Goal: Task Accomplishment & Management: Use online tool/utility

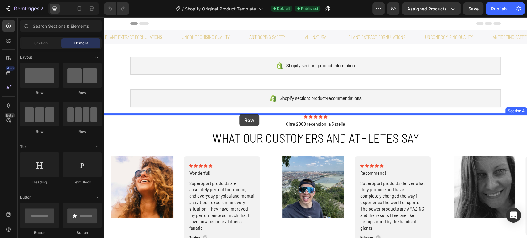
drag, startPoint x: 182, startPoint y: 100, endPoint x: 239, endPoint y: 115, distance: 59.1
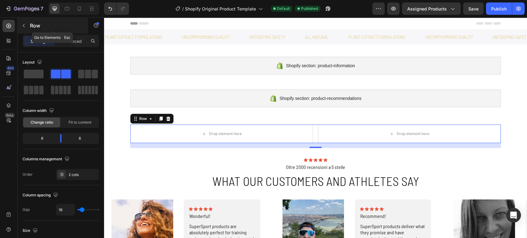
click at [23, 24] on icon "button" at bounding box center [23, 25] width 5 height 5
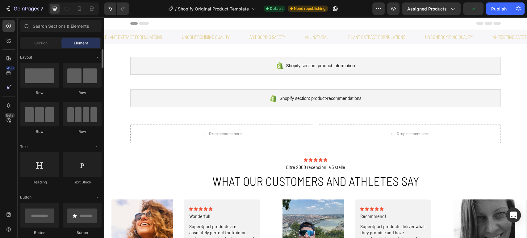
scroll to position [69, 0]
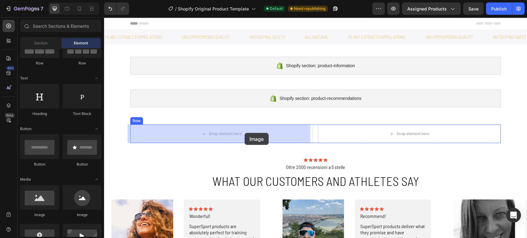
drag, startPoint x: 153, startPoint y: 215, endPoint x: 245, endPoint y: 133, distance: 122.4
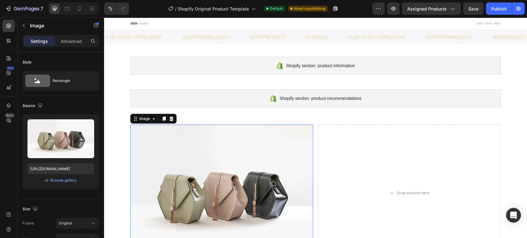
click at [230, 185] on img at bounding box center [221, 193] width 183 height 137
click at [54, 182] on div "Browse gallery" at bounding box center [63, 181] width 26 height 6
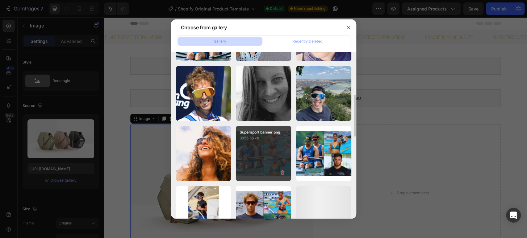
scroll to position [206, 0]
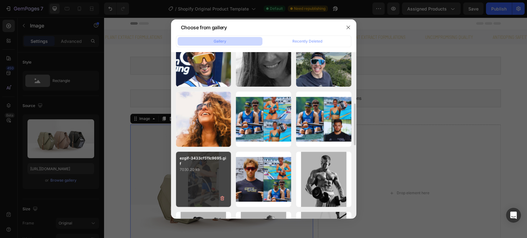
click at [203, 176] on div "ezgif-3433cf511c9695.gif 7030.20 kb" at bounding box center [203, 179] width 55 height 55
type input "[URL][DOMAIN_NAME]"
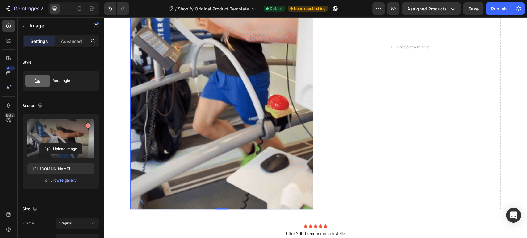
scroll to position [137, 0]
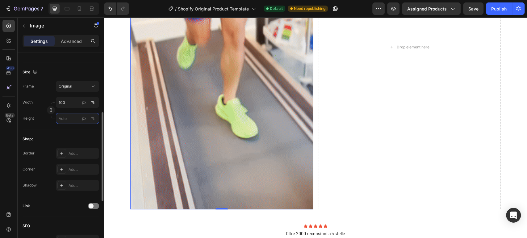
click at [68, 115] on input "px %" at bounding box center [77, 118] width 43 height 11
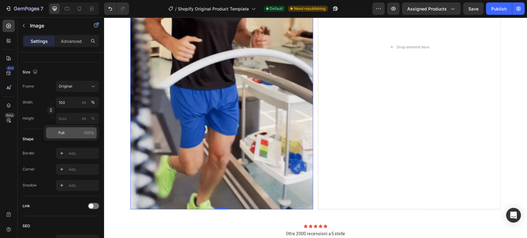
click at [66, 133] on p "Full 100%" at bounding box center [76, 133] width 36 height 6
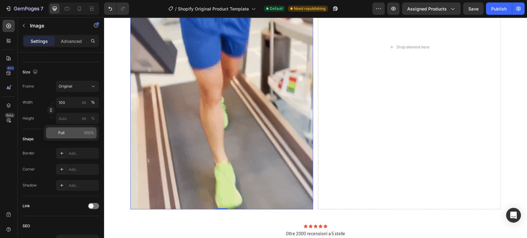
type input "100"
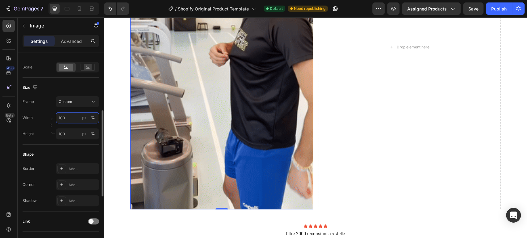
click at [69, 118] on input "100" at bounding box center [77, 117] width 43 height 11
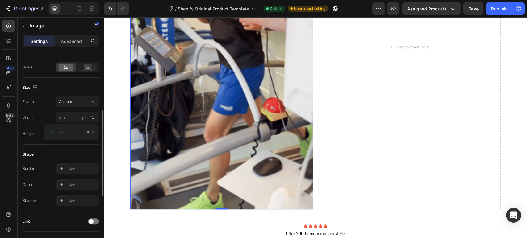
click at [37, 113] on div "Width 100 px %" at bounding box center [61, 117] width 77 height 11
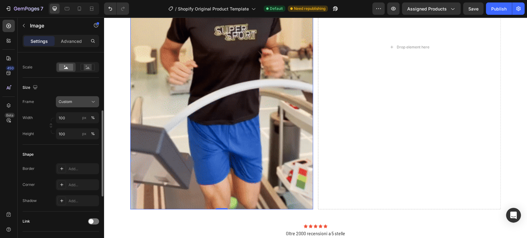
click at [60, 101] on span "Custom" at bounding box center [66, 102] width 14 height 6
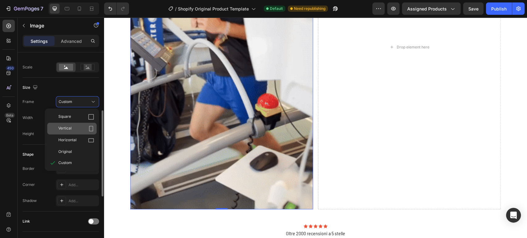
click at [75, 125] on div "Vertical" at bounding box center [71, 129] width 49 height 12
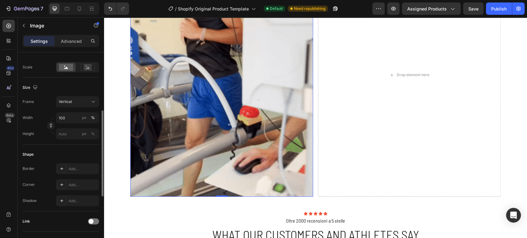
scroll to position [103, 0]
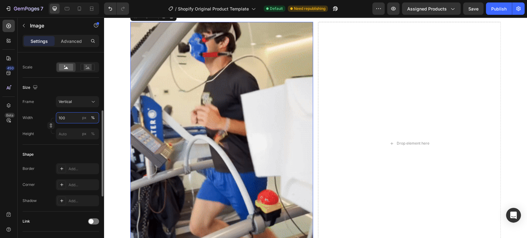
click at [68, 118] on input "100" at bounding box center [77, 117] width 43 height 11
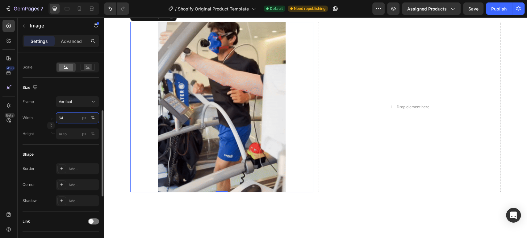
type input "63"
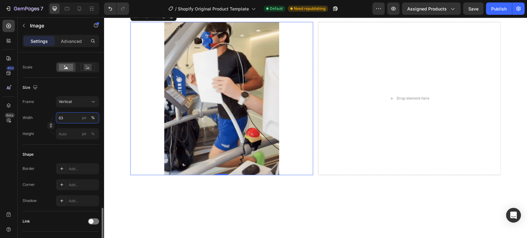
scroll to position [278, 0]
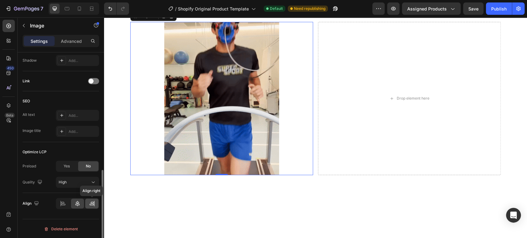
click at [89, 202] on icon at bounding box center [92, 204] width 6 height 6
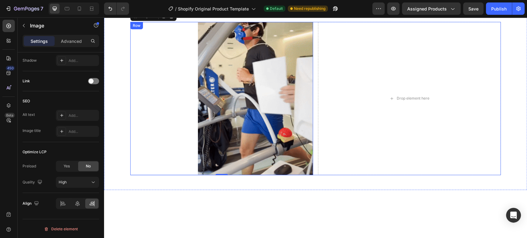
click at [314, 96] on div "Image 0 Drop element here Row" at bounding box center [315, 98] width 371 height 153
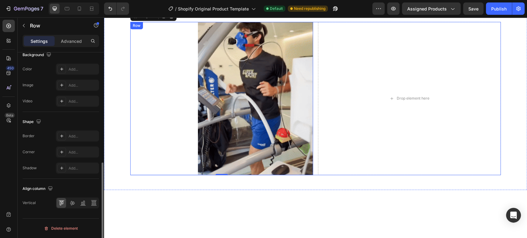
scroll to position [0, 0]
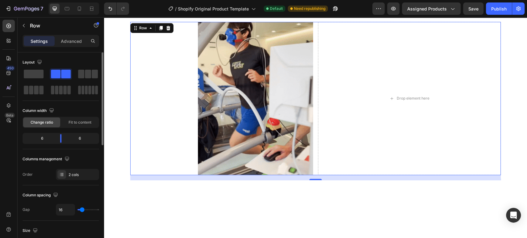
type input "25"
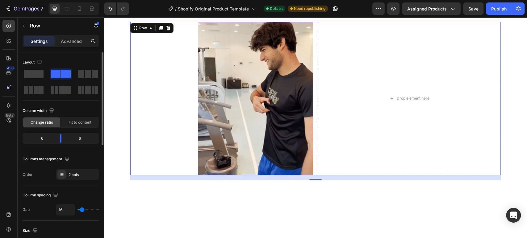
type input "25"
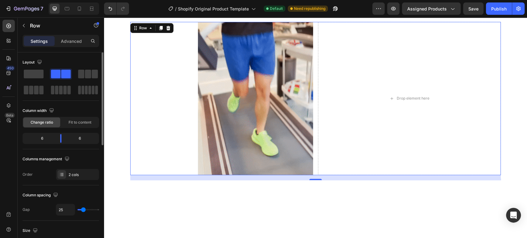
type input "17"
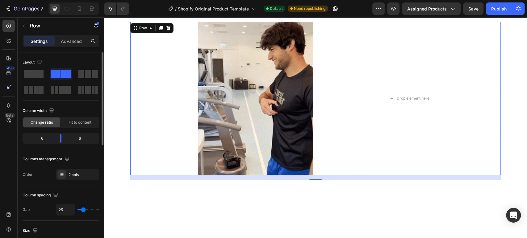
type input "17"
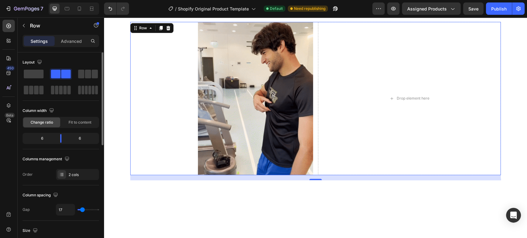
type input "0"
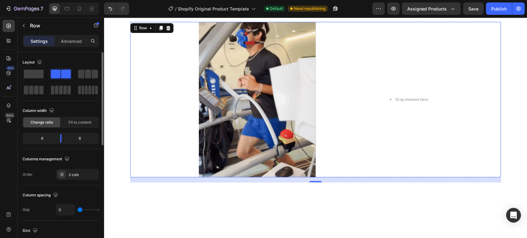
drag, startPoint x: 84, startPoint y: 209, endPoint x: 66, endPoint y: 209, distance: 17.6
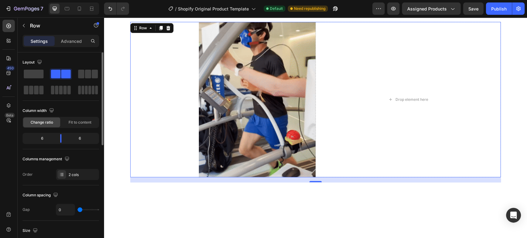
type input "0"
click at [77, 209] on input "range" at bounding box center [88, 209] width 22 height 1
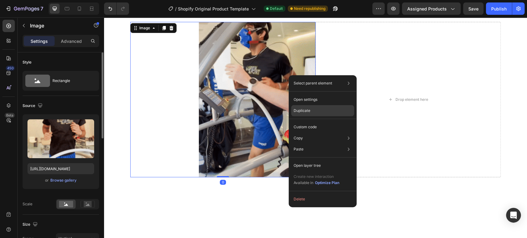
click at [305, 110] on p "Duplicate" at bounding box center [302, 111] width 17 height 6
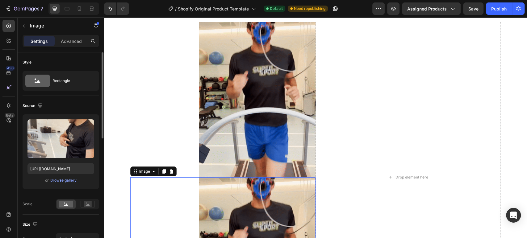
scroll to position [241, 0]
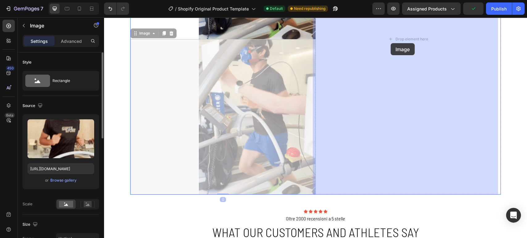
drag, startPoint x: 283, startPoint y: 131, endPoint x: 391, endPoint y: 43, distance: 139.6
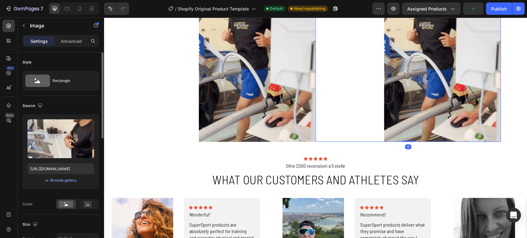
scroll to position [35, 0]
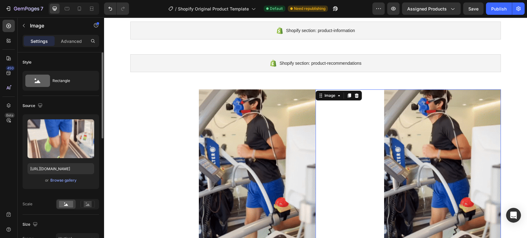
click at [403, 144] on img at bounding box center [442, 168] width 117 height 156
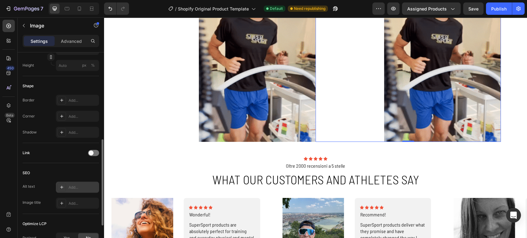
scroll to position [278, 0]
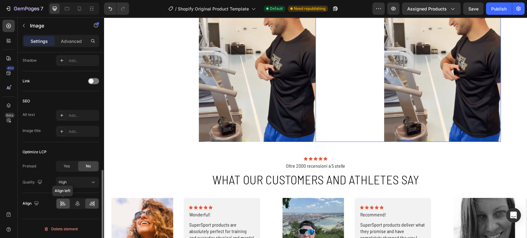
click at [62, 203] on icon at bounding box center [62, 203] width 3 height 2
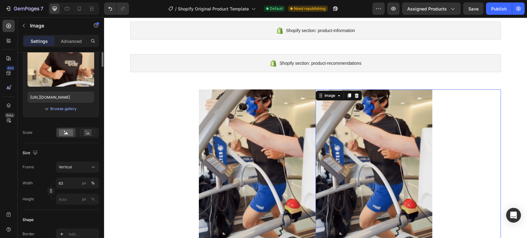
scroll to position [0, 0]
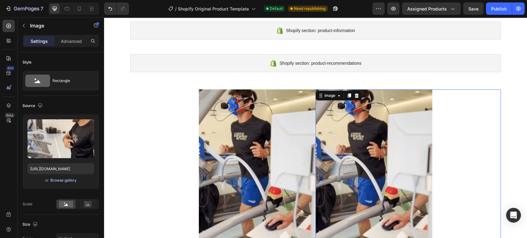
click at [60, 178] on div "Browse gallery" at bounding box center [63, 181] width 26 height 6
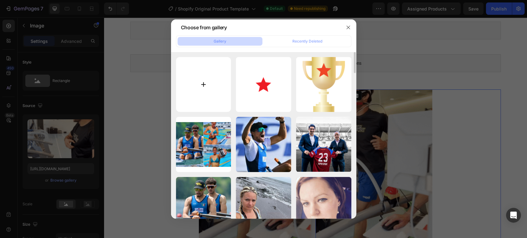
click at [211, 88] on input "file" at bounding box center [203, 84] width 55 height 55
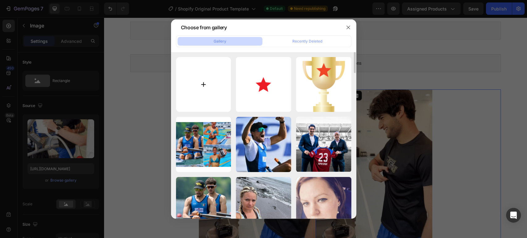
type input "C:\fakepath\instagram-photo-1.webp"
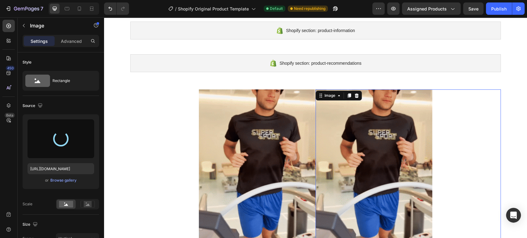
type input "[URL][DOMAIN_NAME]"
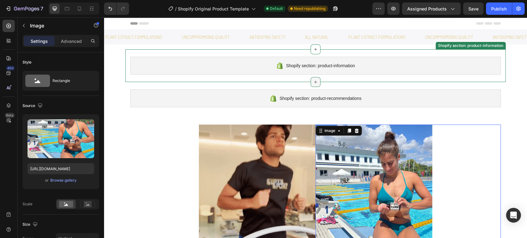
click at [313, 81] on icon at bounding box center [315, 82] width 5 height 5
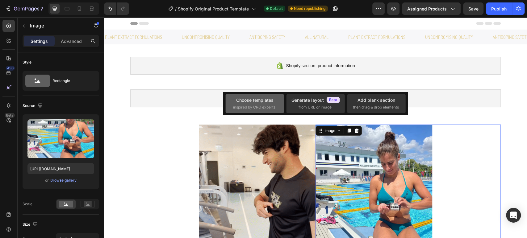
click at [262, 110] on span "inspired by CRO experts" at bounding box center [254, 108] width 42 height 6
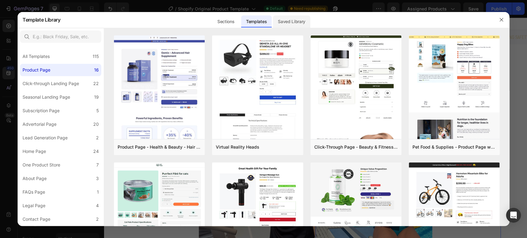
click at [294, 20] on div "Saved Library" at bounding box center [291, 21] width 37 height 12
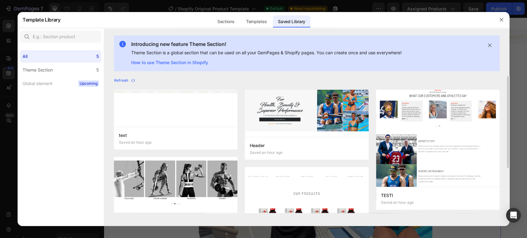
scroll to position [67, 0]
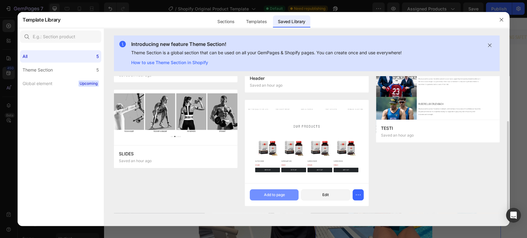
click at [287, 193] on button "Add to page" at bounding box center [274, 195] width 49 height 11
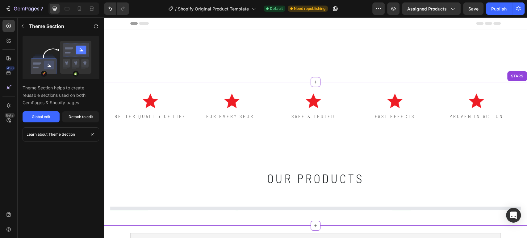
scroll to position [65, 0]
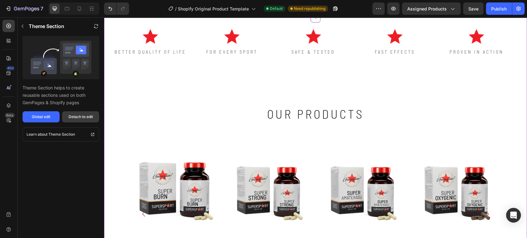
click at [87, 112] on button "Detach to edit" at bounding box center [80, 116] width 37 height 11
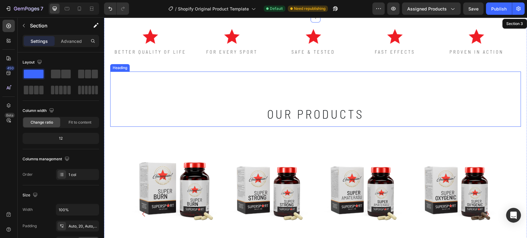
click at [178, 100] on h2 "our products" at bounding box center [315, 99] width 371 height 55
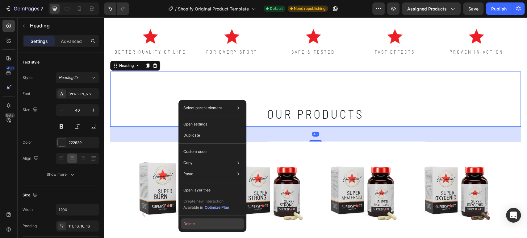
click at [215, 224] on button "Delete" at bounding box center [212, 224] width 63 height 11
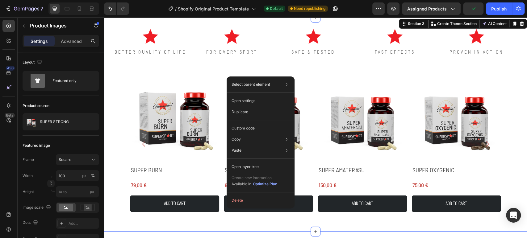
click at [216, 64] on div "Image BETTER QUALITY OF LIFE Text Block Image FOR EVERY SPORT Text Block Image …" at bounding box center [315, 45] width 411 height 54
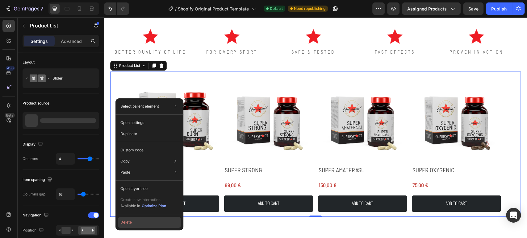
click at [144, 220] on button "Delete" at bounding box center [149, 222] width 63 height 11
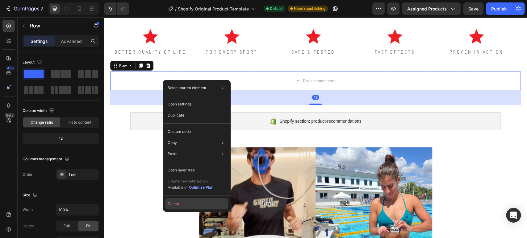
click at [199, 206] on button "Delete" at bounding box center [196, 204] width 63 height 11
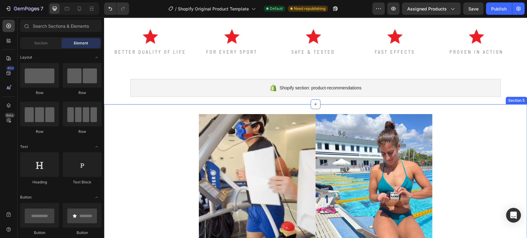
scroll to position [0, 0]
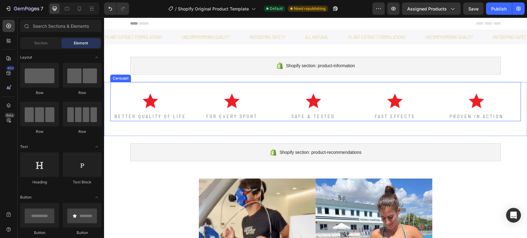
click at [271, 88] on div "Image FOR EVERY SPORT Text Block" at bounding box center [232, 101] width 80 height 39
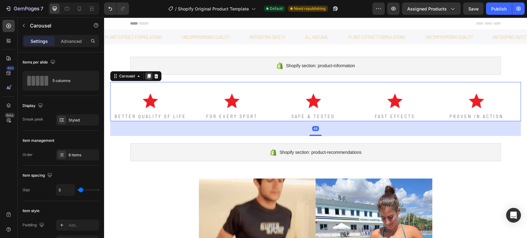
click at [147, 76] on icon at bounding box center [148, 76] width 5 height 5
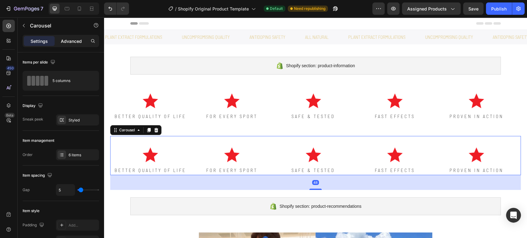
click at [75, 38] on p "Advanced" at bounding box center [71, 41] width 21 height 6
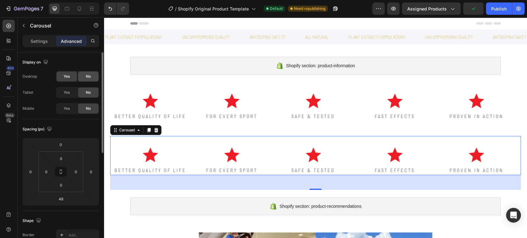
click at [89, 78] on span "No" at bounding box center [88, 77] width 5 height 6
click at [72, 112] on div "Yes" at bounding box center [67, 109] width 20 height 10
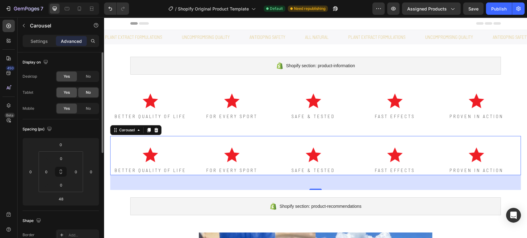
click at [67, 94] on span "Yes" at bounding box center [67, 93] width 6 height 6
click at [84, 81] on div "No" at bounding box center [88, 77] width 20 height 10
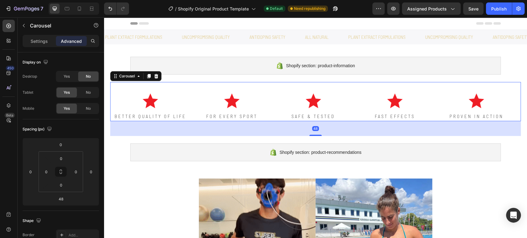
click at [198, 85] on div "Image FOR EVERY SPORT Text Block" at bounding box center [232, 101] width 80 height 39
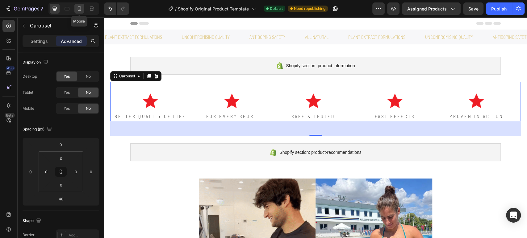
click at [78, 9] on icon at bounding box center [79, 8] width 3 height 4
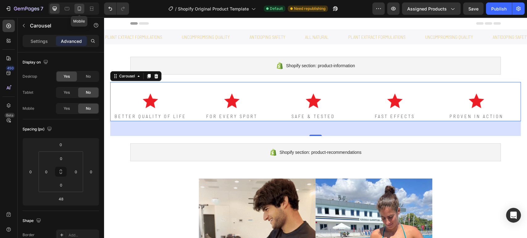
type input "40"
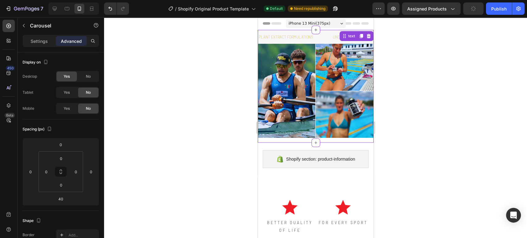
click at [337, 69] on img at bounding box center [315, 91] width 116 height 94
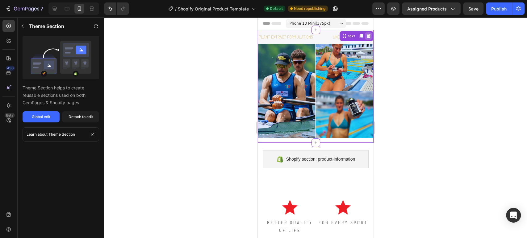
click at [366, 36] on icon at bounding box center [368, 36] width 4 height 4
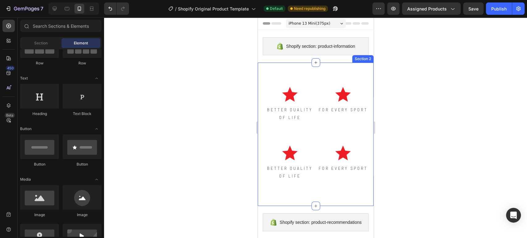
click at [320, 132] on div "Image BETTER QUALITY OF LIFE Text Block Image FOR EVERY SPORT Text Block Image …" at bounding box center [319, 105] width 110 height 59
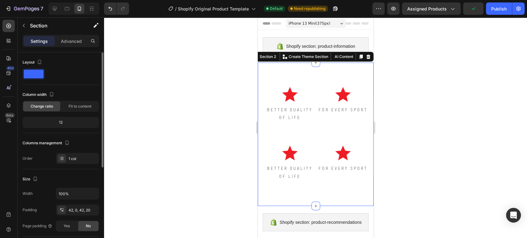
scroll to position [34, 0]
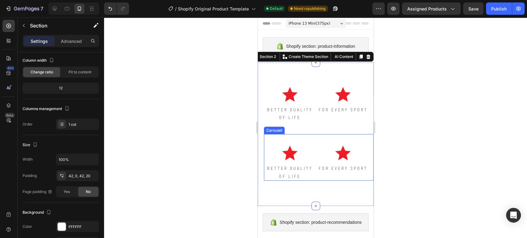
click at [309, 140] on div "Image BETTER QUALITY OF LIFE Text Block" at bounding box center [290, 157] width 52 height 46
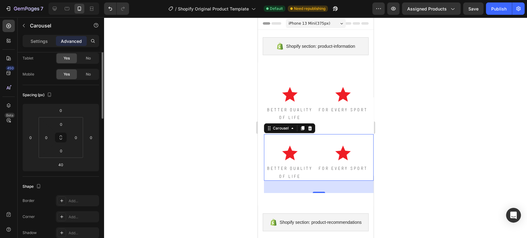
scroll to position [0, 0]
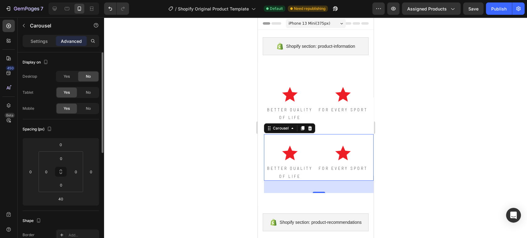
drag, startPoint x: 70, startPoint y: 78, endPoint x: 80, endPoint y: 86, distance: 12.8
click at [70, 78] on span "Yes" at bounding box center [67, 77] width 6 height 6
click at [84, 89] on div "No" at bounding box center [88, 93] width 20 height 10
click at [92, 108] on div "No" at bounding box center [88, 109] width 20 height 10
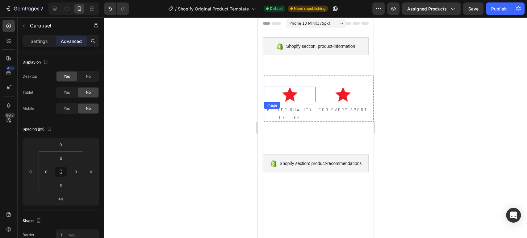
click at [312, 87] on div at bounding box center [290, 94] width 52 height 15
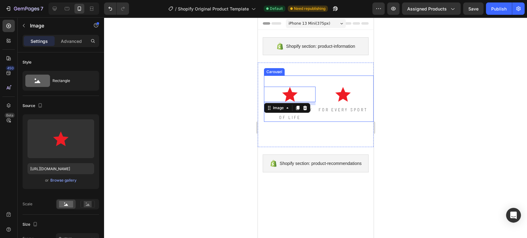
click at [316, 78] on div "Image 10 BETTER QUALITY OF LIFE Text Block Image FOR EVERY SPORT Text Block Ima…" at bounding box center [319, 99] width 110 height 46
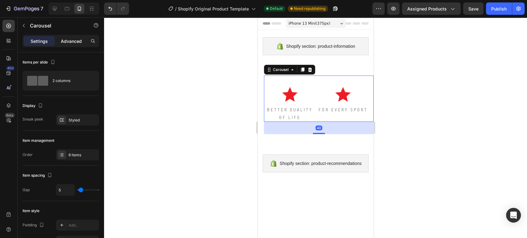
click at [78, 42] on p "Advanced" at bounding box center [71, 41] width 21 height 6
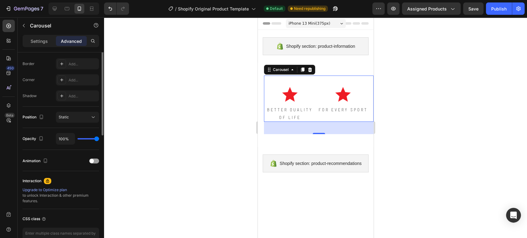
scroll to position [206, 0]
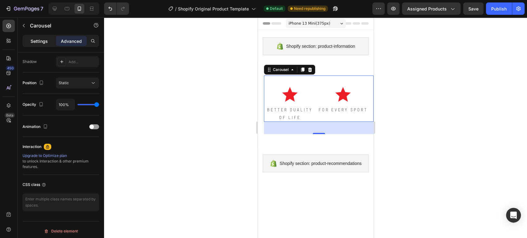
click at [40, 41] on p "Settings" at bounding box center [39, 41] width 17 height 6
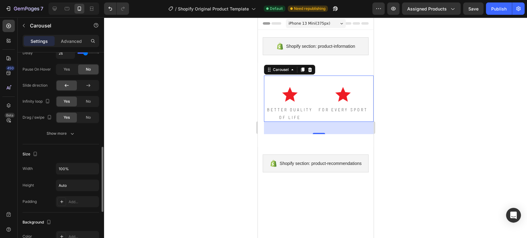
scroll to position [262, 0]
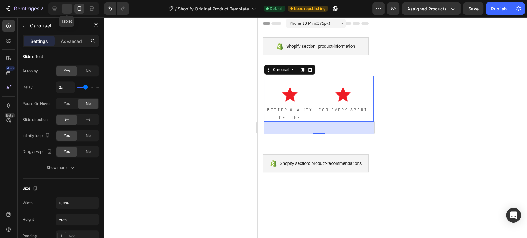
click at [65, 9] on icon at bounding box center [67, 8] width 5 height 3
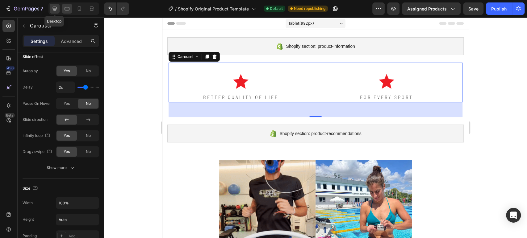
click at [54, 7] on icon at bounding box center [55, 9] width 4 height 4
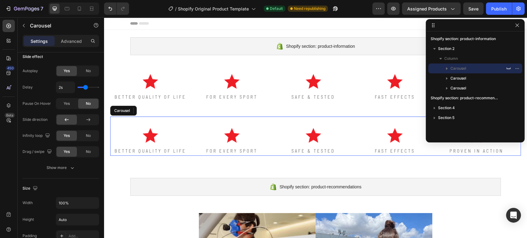
click at [257, 124] on div "Image FOR EVERY SPORT Text Block" at bounding box center [232, 136] width 80 height 39
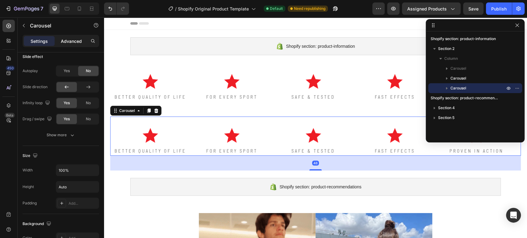
click at [70, 40] on p "Advanced" at bounding box center [71, 41] width 21 height 6
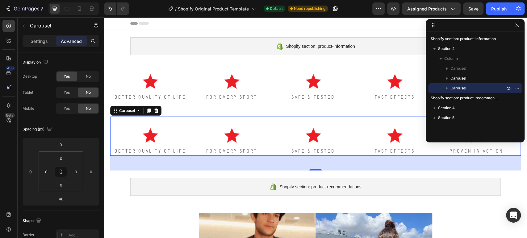
click at [157, 112] on icon at bounding box center [156, 111] width 4 height 4
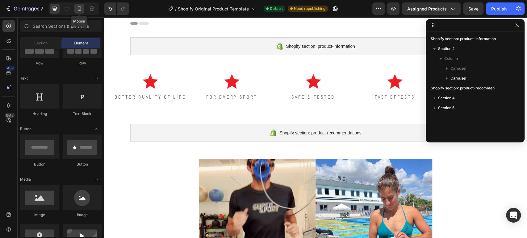
click at [77, 12] on div at bounding box center [79, 9] width 10 height 10
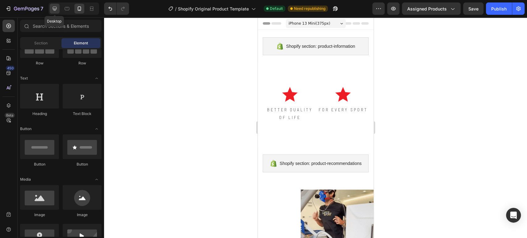
click at [53, 10] on icon at bounding box center [55, 9] width 4 height 4
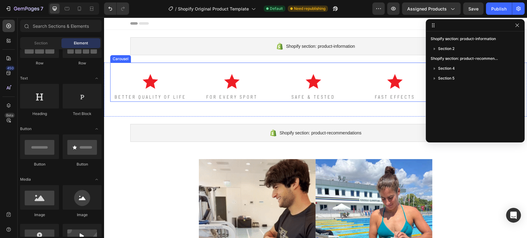
click at [180, 70] on div "Image BETTER QUALITY OF LIFE Text Block" at bounding box center [150, 82] width 80 height 39
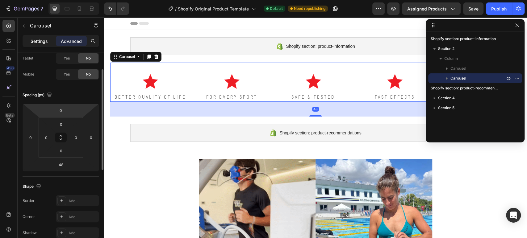
click at [42, 40] on p "Settings" at bounding box center [39, 41] width 17 height 6
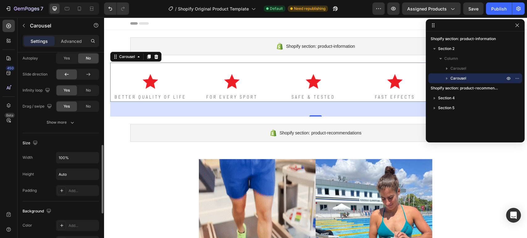
scroll to position [240, 0]
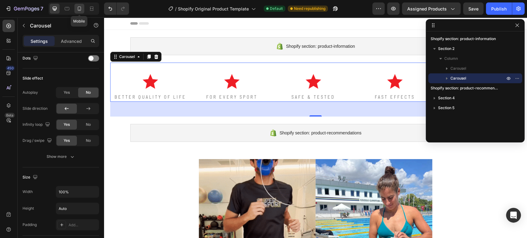
click at [78, 8] on icon at bounding box center [79, 9] width 6 height 6
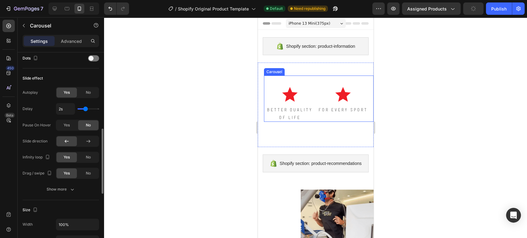
click at [317, 83] on div "Image FOR EVERY SPORT Text Block" at bounding box center [343, 99] width 52 height 46
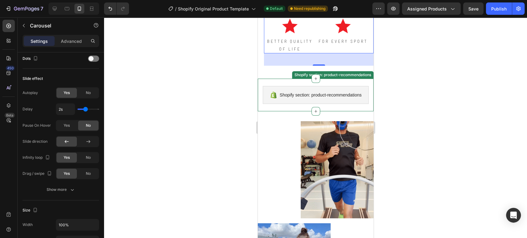
scroll to position [103, 0]
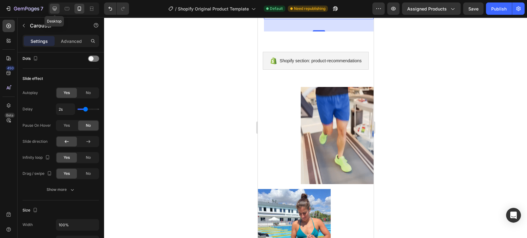
click at [57, 9] on icon at bounding box center [55, 9] width 6 height 6
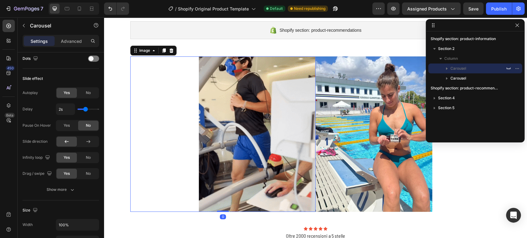
click at [160, 66] on div at bounding box center [222, 135] width 185 height 156
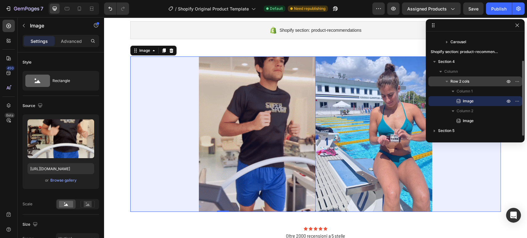
click at [475, 78] on div "Row 2 cols" at bounding box center [475, 82] width 89 height 10
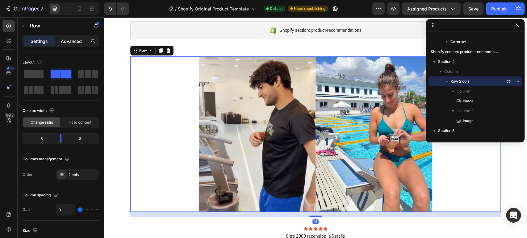
click at [65, 40] on p "Advanced" at bounding box center [71, 41] width 21 height 6
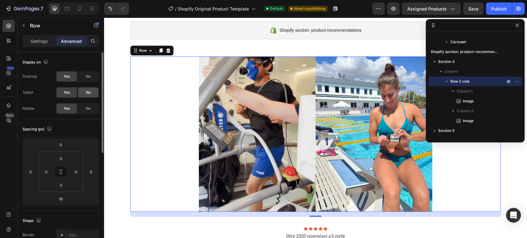
click at [87, 92] on span "No" at bounding box center [88, 93] width 5 height 6
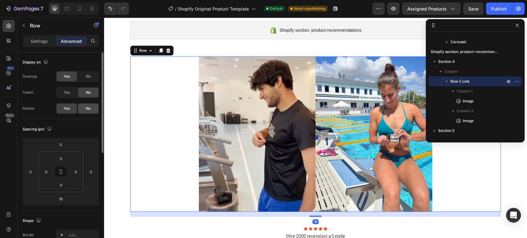
click at [84, 108] on div "No" at bounding box center [88, 109] width 20 height 10
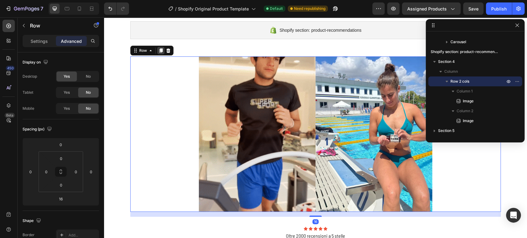
click at [160, 48] on icon at bounding box center [160, 50] width 5 height 5
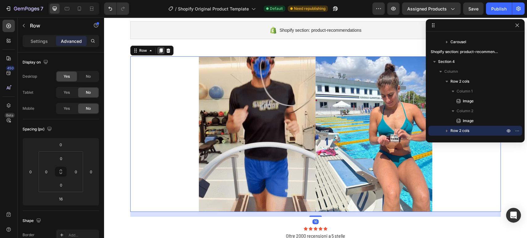
scroll to position [281, 0]
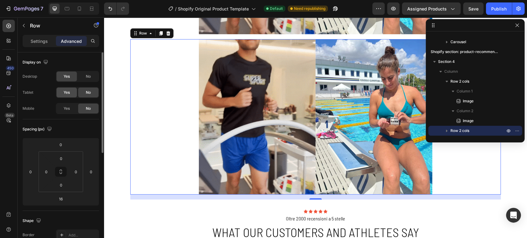
click at [69, 93] on span "Yes" at bounding box center [67, 93] width 6 height 6
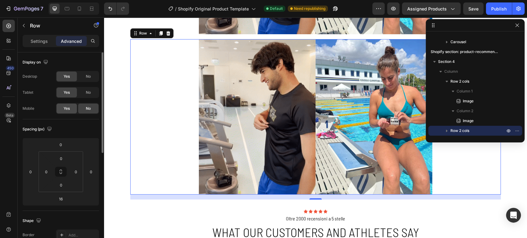
click at [65, 108] on span "Yes" at bounding box center [67, 109] width 6 height 6
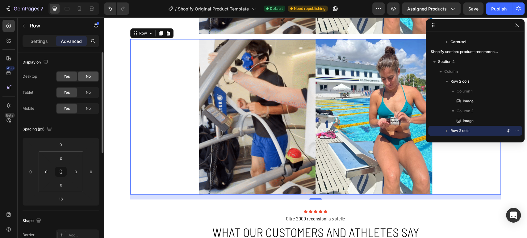
click at [82, 79] on div "No" at bounding box center [88, 77] width 20 height 10
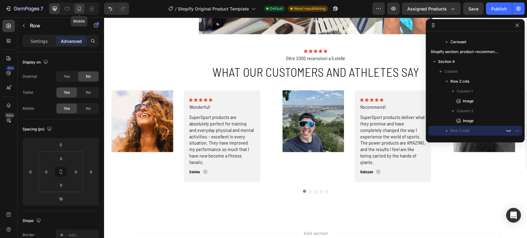
click at [83, 8] on div at bounding box center [79, 9] width 10 height 10
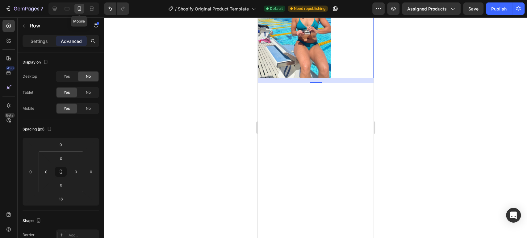
scroll to position [120, 0]
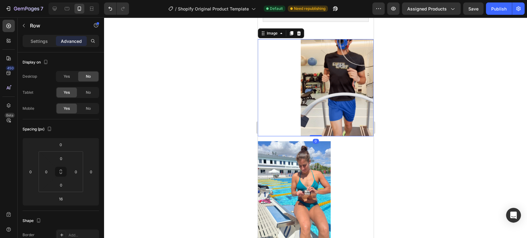
click at [305, 77] on img at bounding box center [336, 87] width 73 height 97
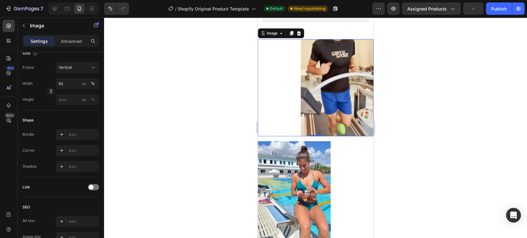
scroll to position [278, 0]
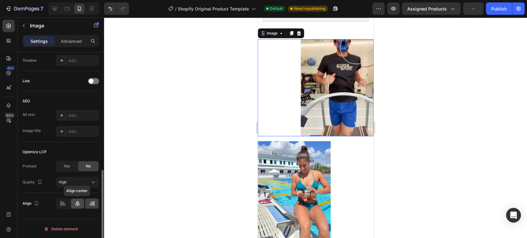
click at [78, 202] on icon at bounding box center [77, 204] width 4 height 6
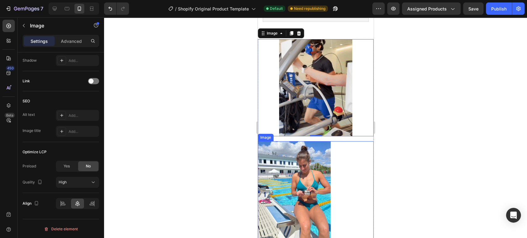
click at [272, 178] on img at bounding box center [293, 189] width 73 height 97
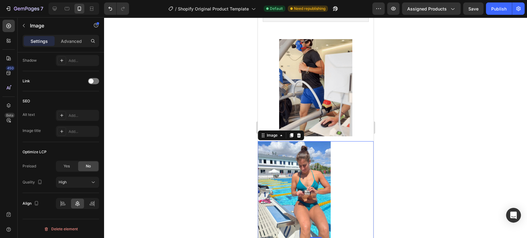
scroll to position [277, 0]
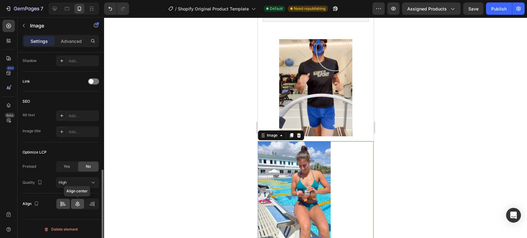
click at [81, 203] on div at bounding box center [77, 204] width 13 height 10
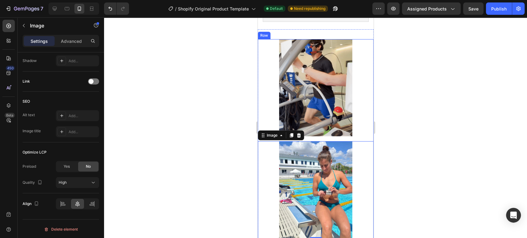
click at [324, 142] on div "Image Image 0 Row" at bounding box center [315, 138] width 116 height 199
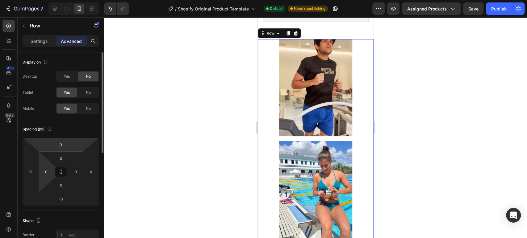
scroll to position [171, 0]
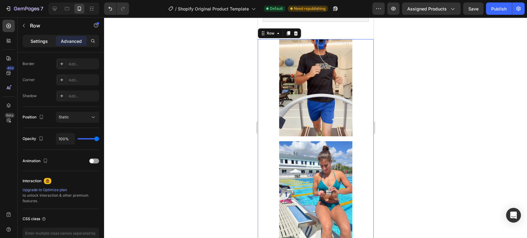
click at [37, 37] on div "Settings" at bounding box center [39, 41] width 31 height 10
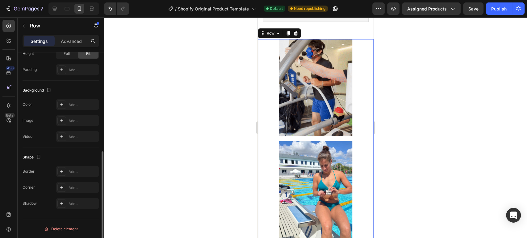
scroll to position [20, 0]
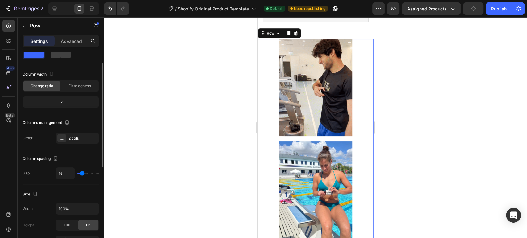
type input "25"
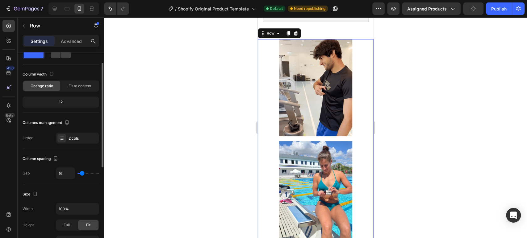
type input "25"
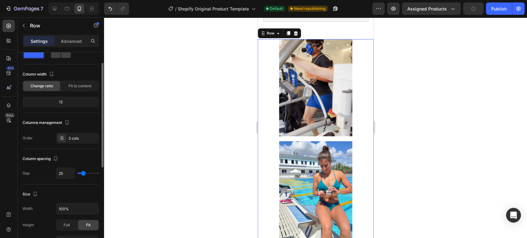
type input "7"
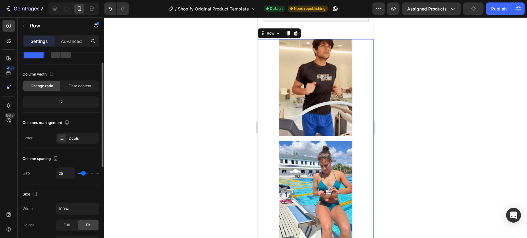
type input "7"
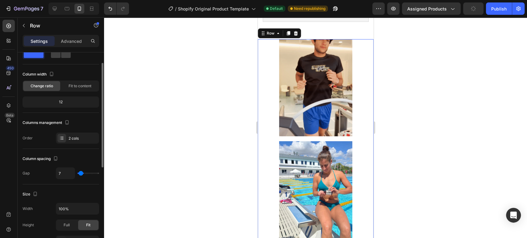
type input "1"
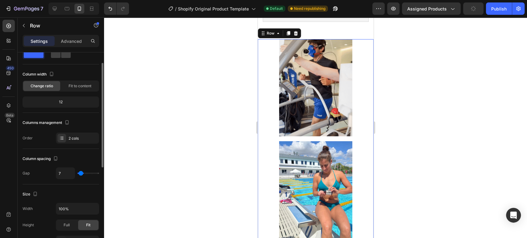
type input "1"
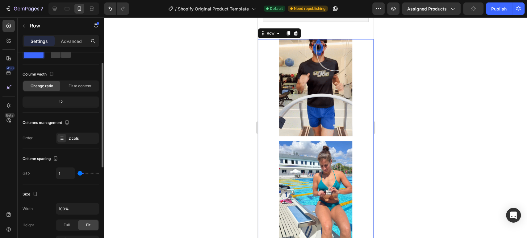
type input "0"
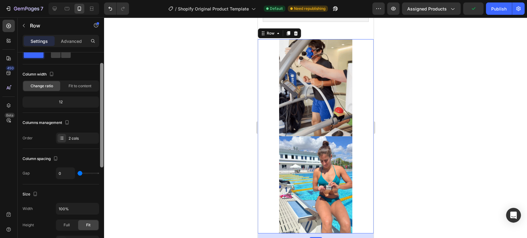
drag, startPoint x: 84, startPoint y: 173, endPoint x: 99, endPoint y: 163, distance: 18.1
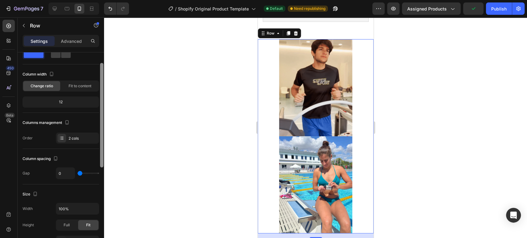
type input "0"
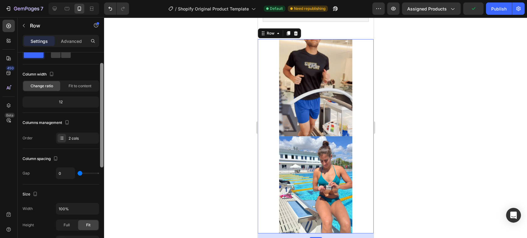
click at [77, 174] on input "range" at bounding box center [88, 173] width 22 height 1
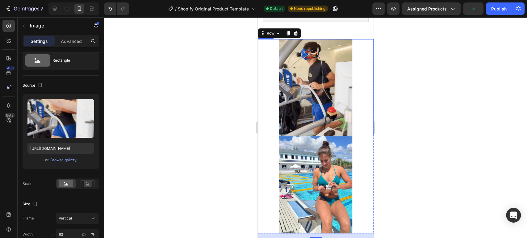
click at [325, 94] on img at bounding box center [315, 87] width 73 height 97
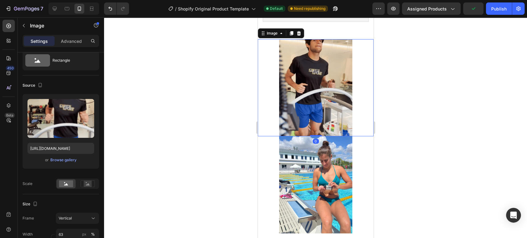
scroll to position [0, 0]
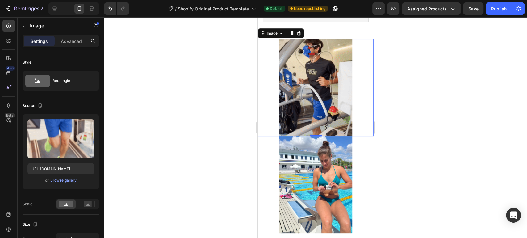
click at [417, 118] on div at bounding box center [315, 127] width 423 height 221
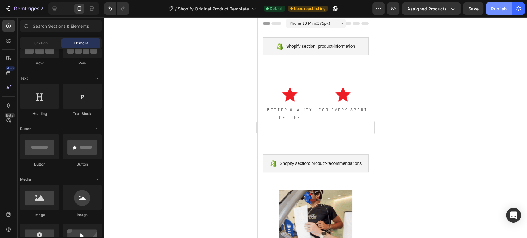
click at [491, 9] on div "Publish" at bounding box center [498, 9] width 15 height 6
